Goal: Find specific fact: Find specific fact

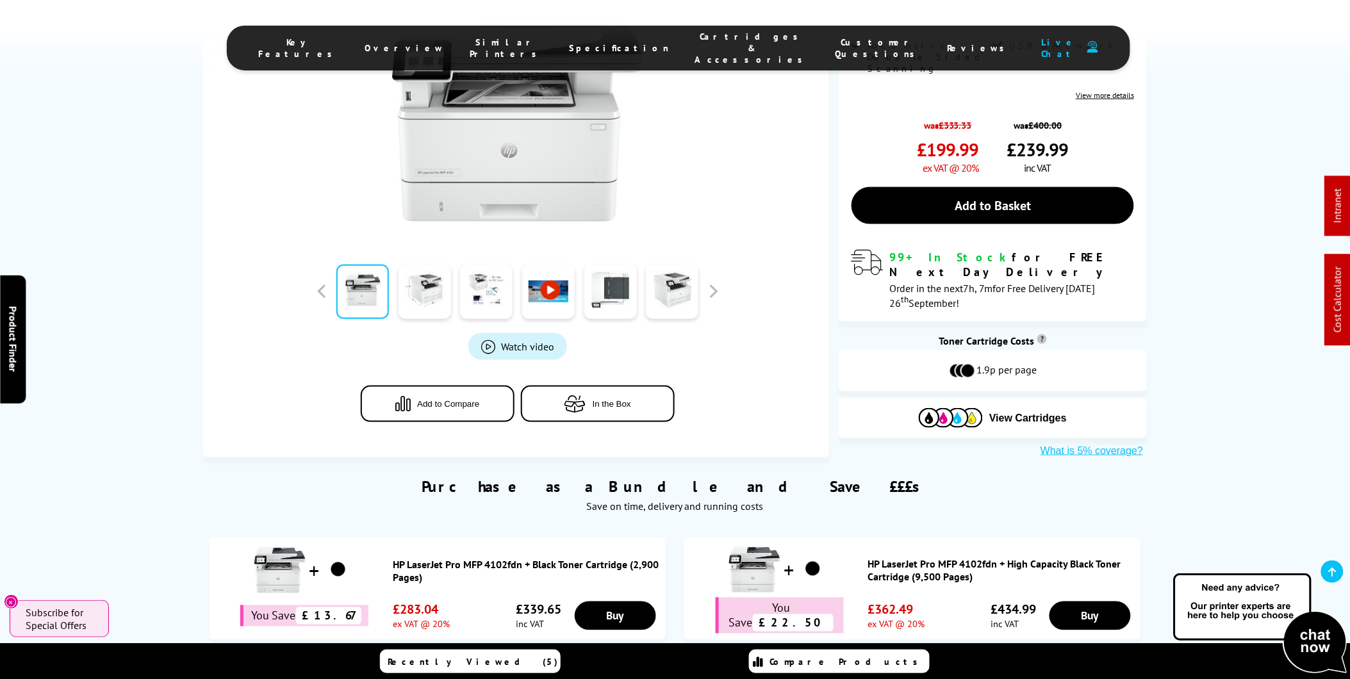
scroll to position [569, 0]
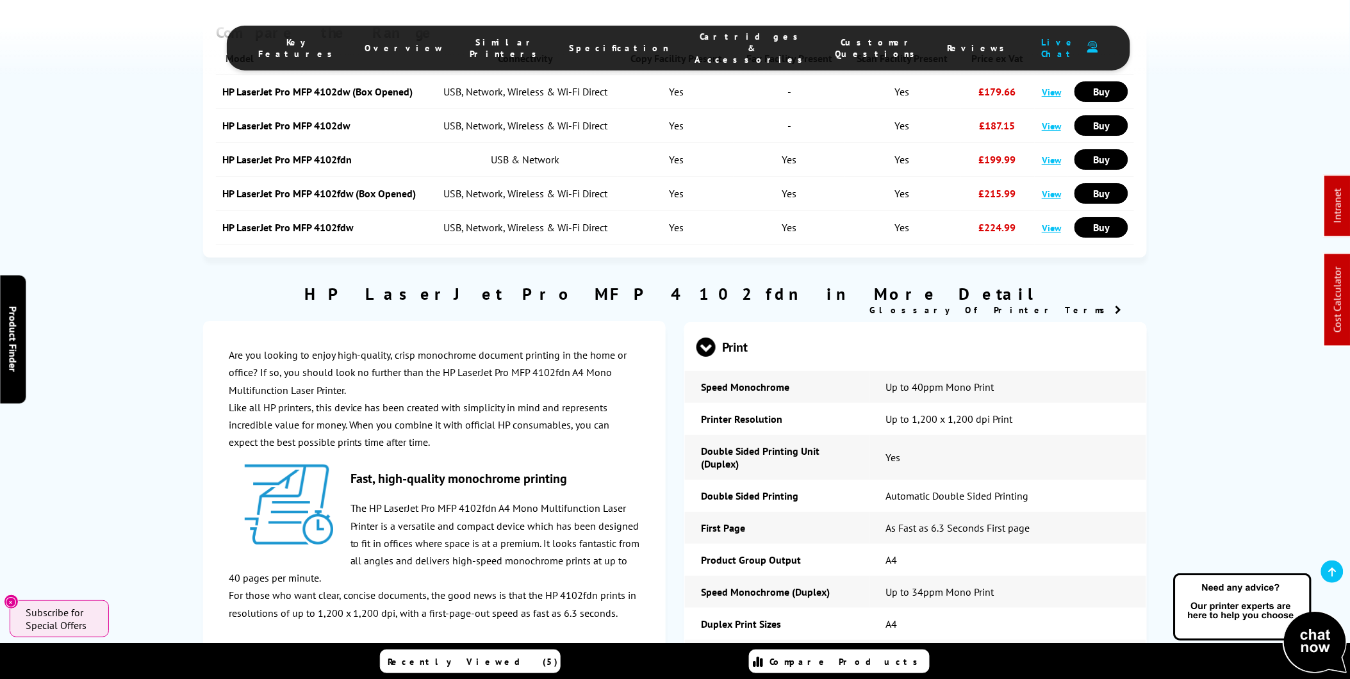
drag, startPoint x: 602, startPoint y: 46, endPoint x: 620, endPoint y: 84, distance: 41.8
click at [602, 46] on span "Specification" at bounding box center [620, 48] width 100 height 12
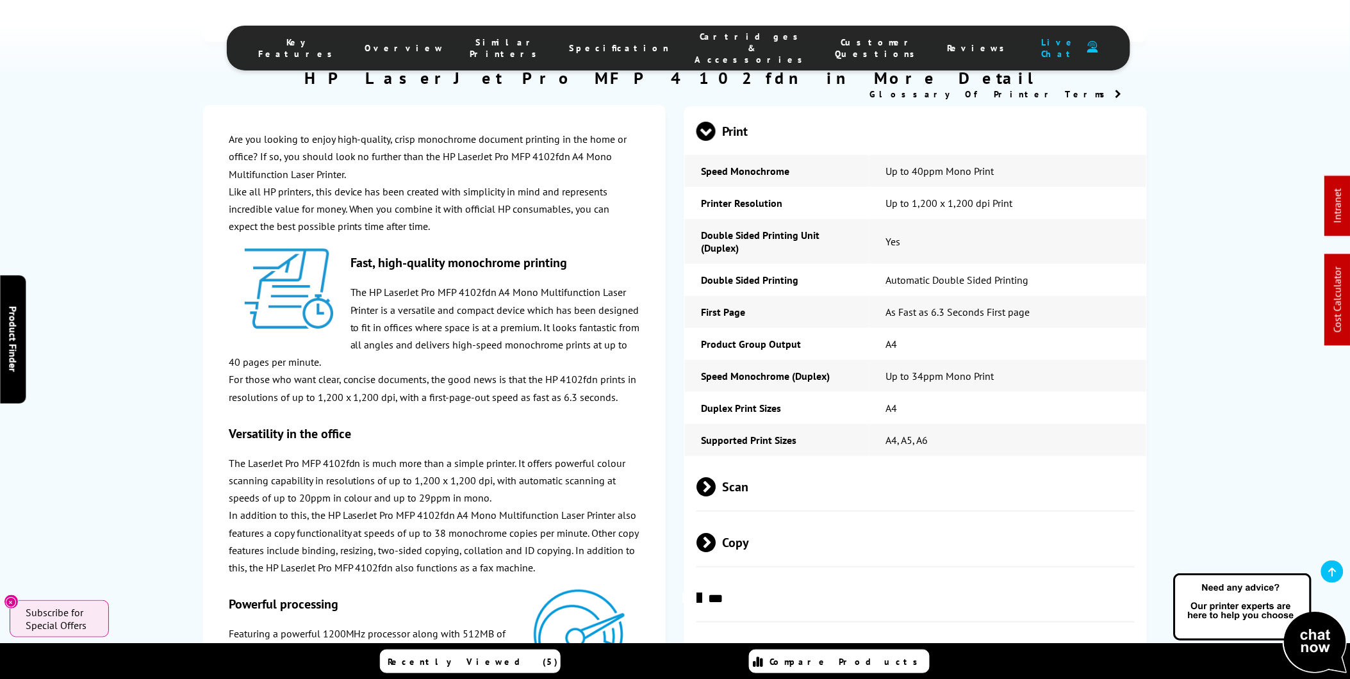
scroll to position [1785, 0]
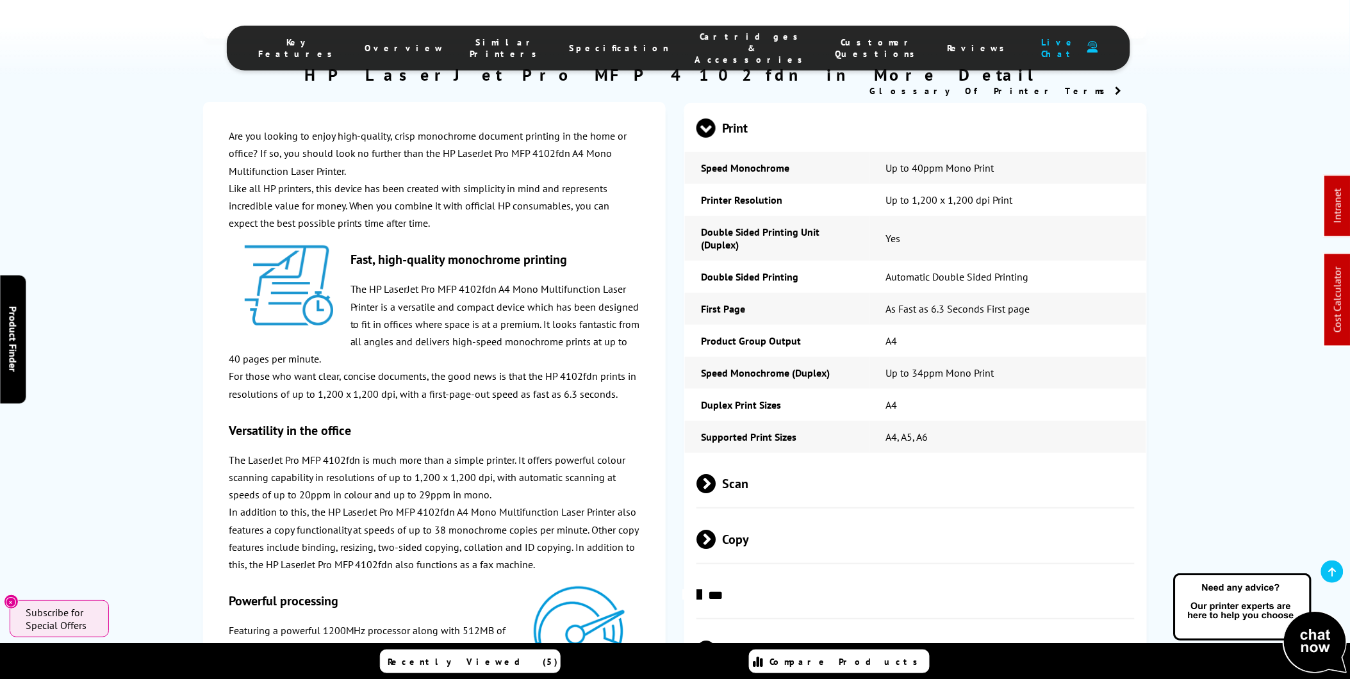
click at [739, 500] on span "Scan" at bounding box center [915, 483] width 438 height 48
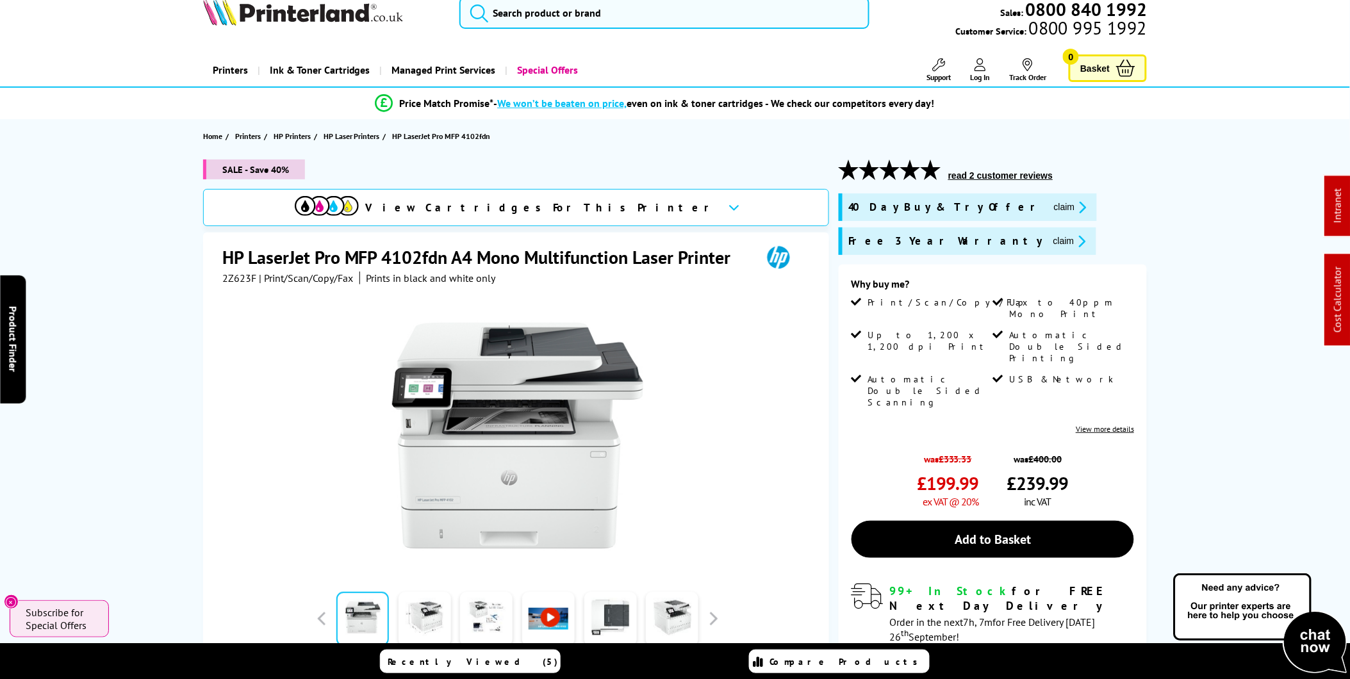
scroll to position [0, 0]
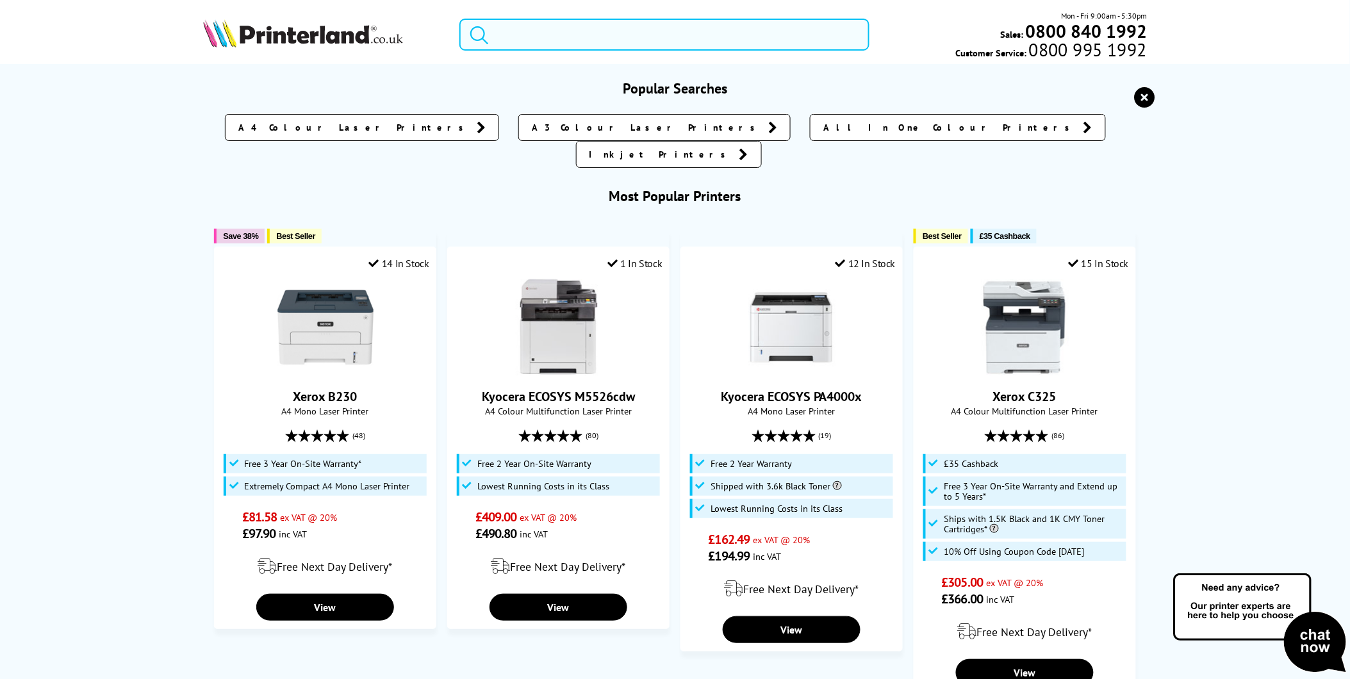
click at [540, 29] on input "search" at bounding box center [664, 35] width 410 height 32
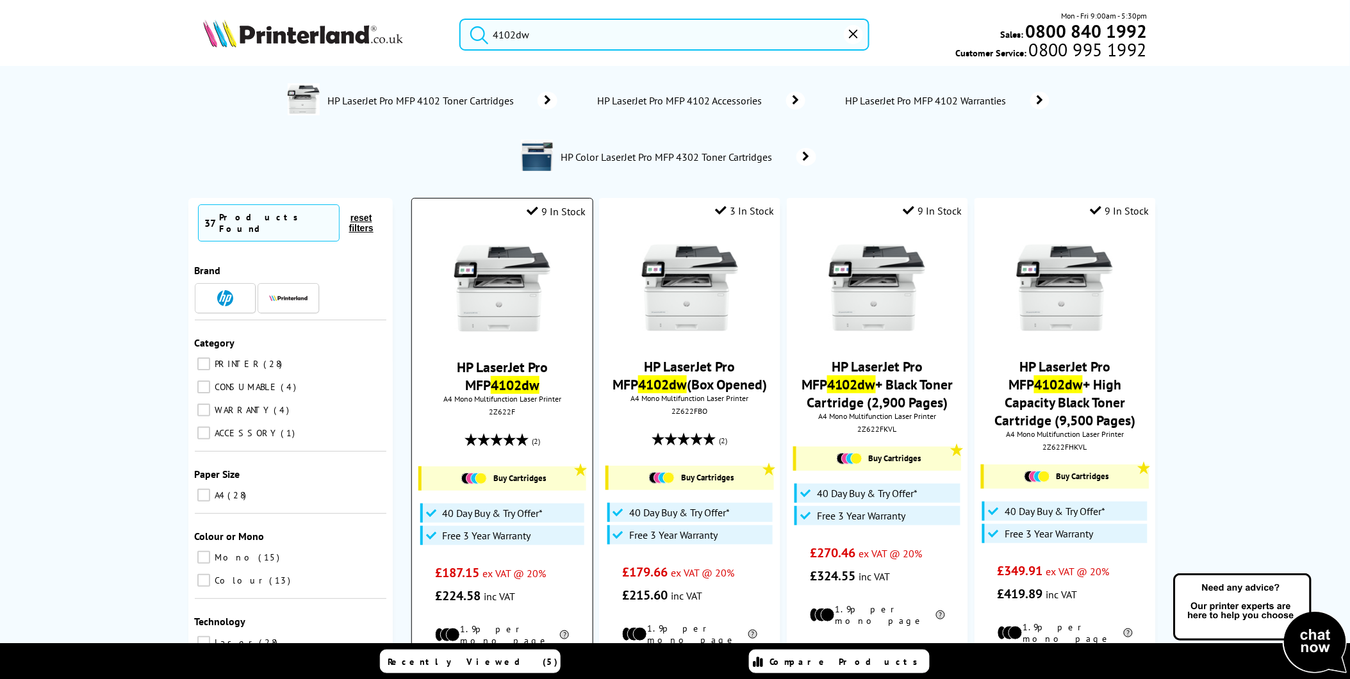
type input "4102dw"
click at [492, 296] on img at bounding box center [502, 288] width 96 height 96
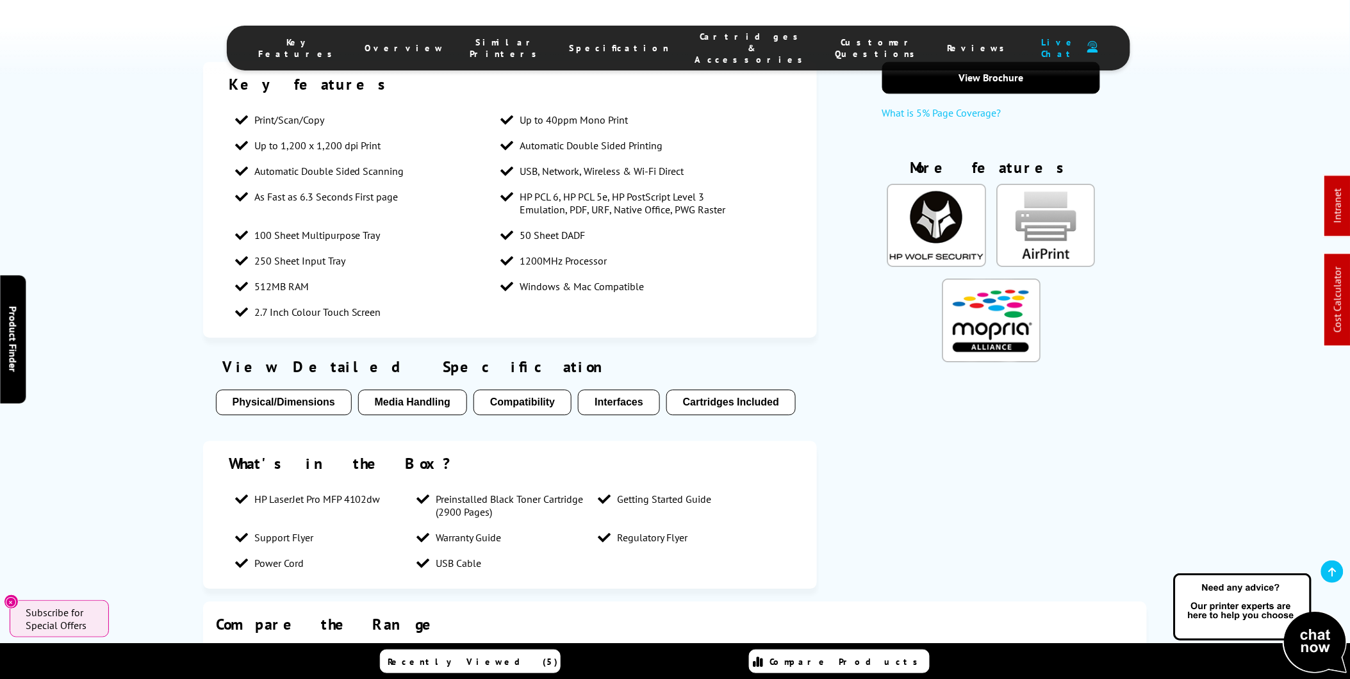
click at [528, 46] on span "Similar Printers" at bounding box center [507, 48] width 74 height 23
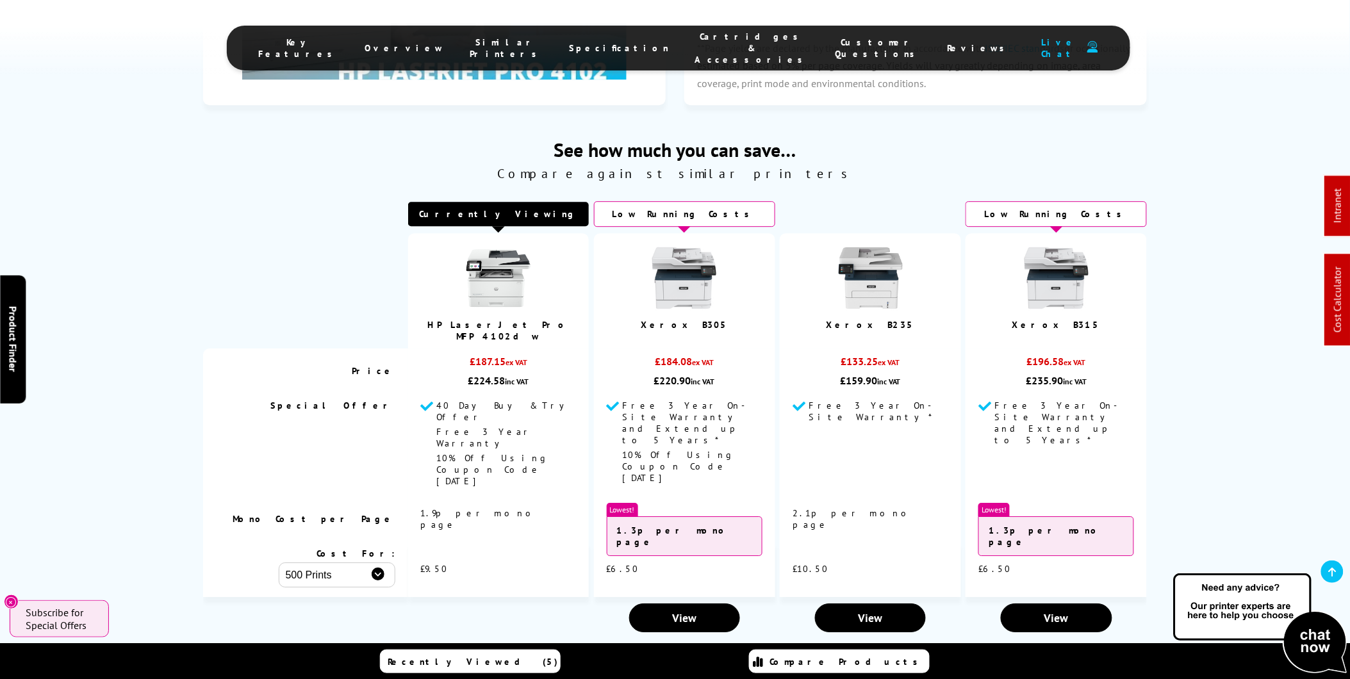
click at [589, 42] on span "Specification" at bounding box center [620, 48] width 100 height 12
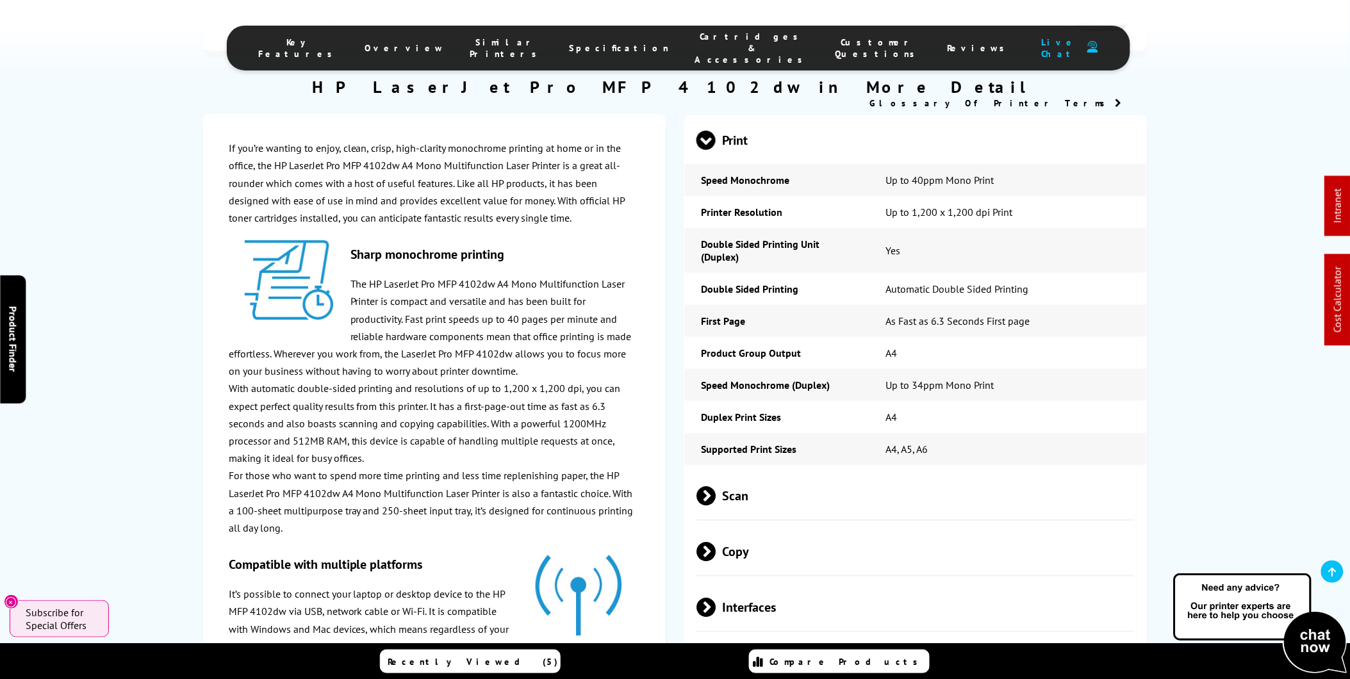
scroll to position [1827, 0]
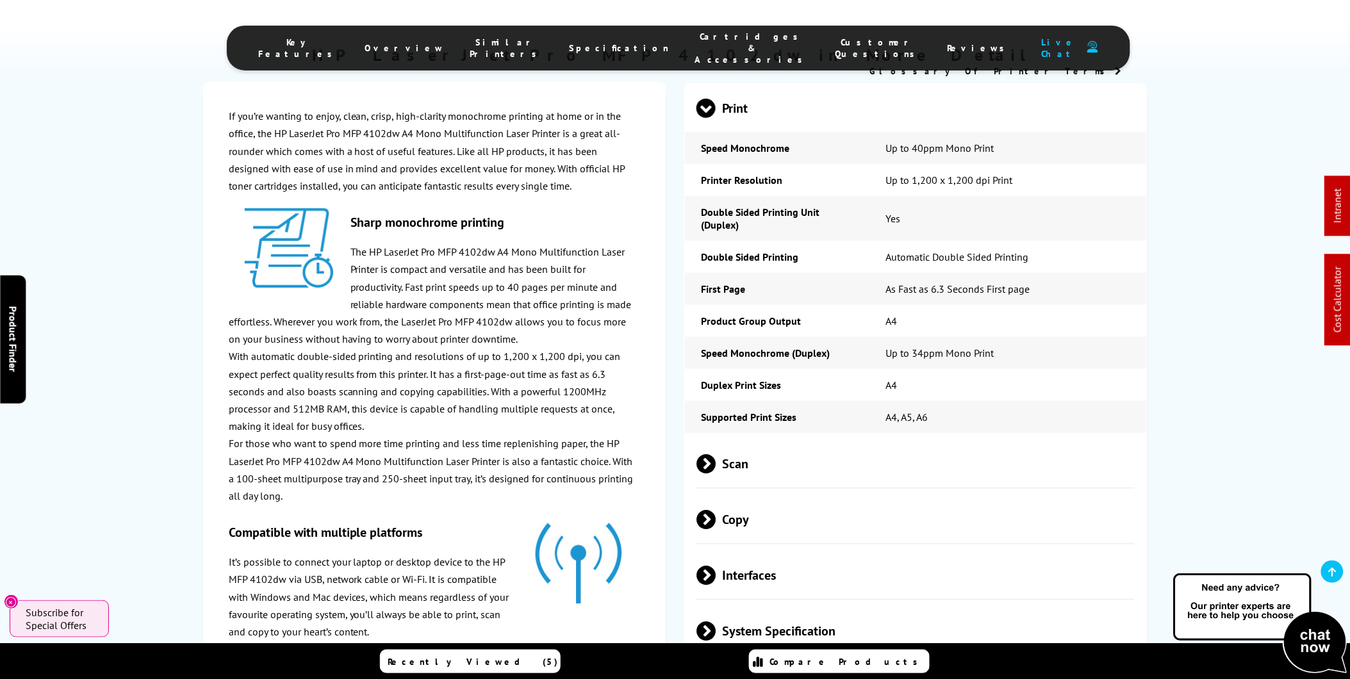
click at [741, 439] on span "Scan" at bounding box center [915, 463] width 438 height 48
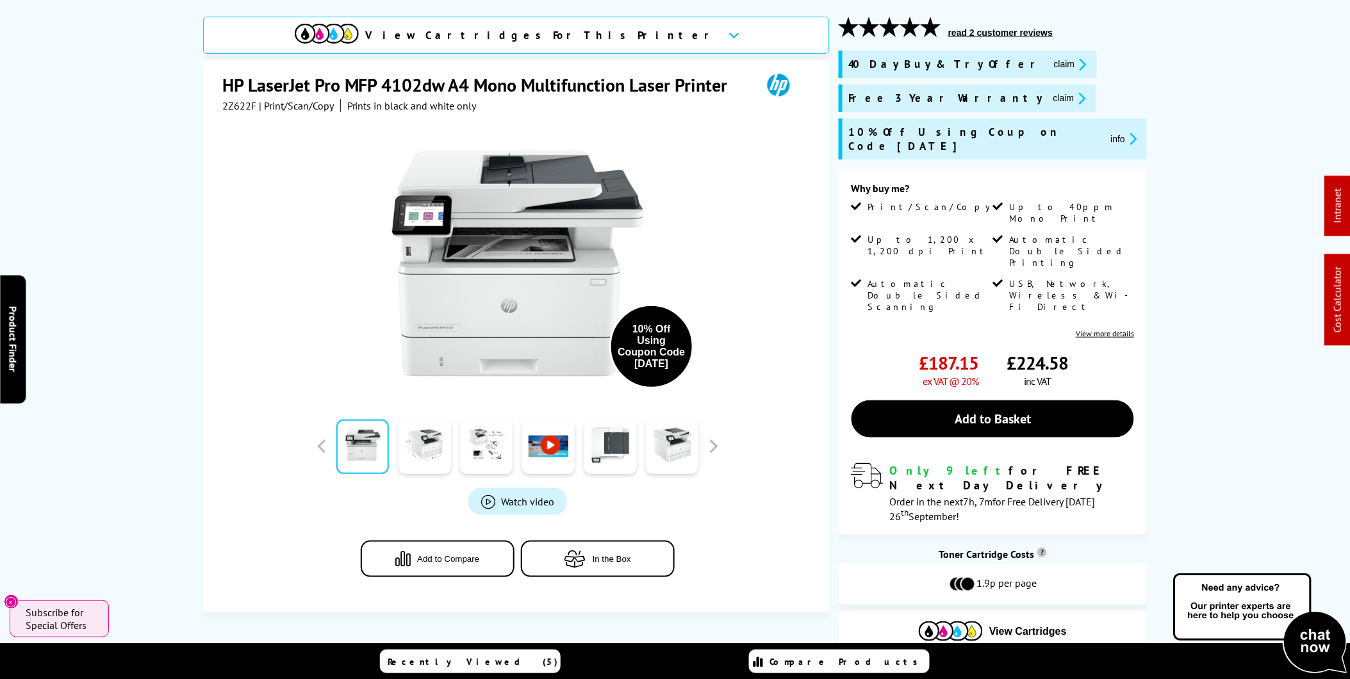
scroll to position [47, 0]
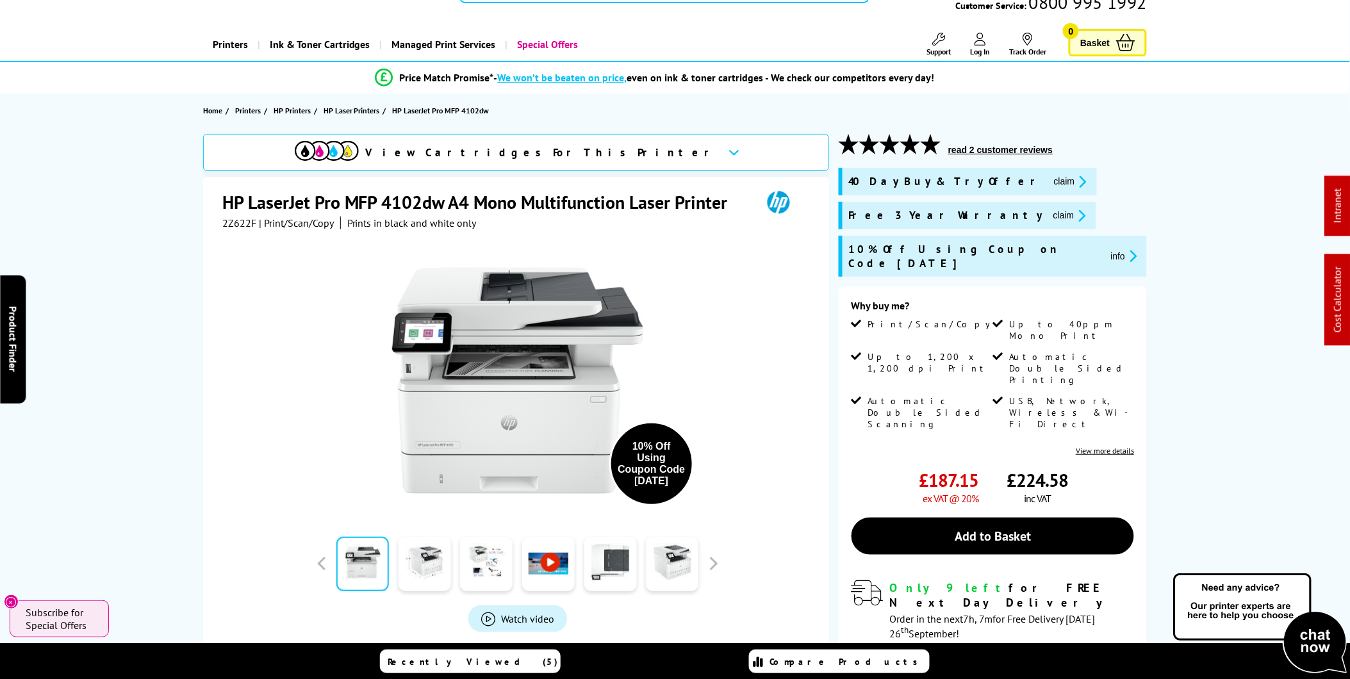
click at [231, 220] on span "2Z622F" at bounding box center [239, 223] width 34 height 13
copy span "2Z622F"
